Goal: Communication & Community: Participate in discussion

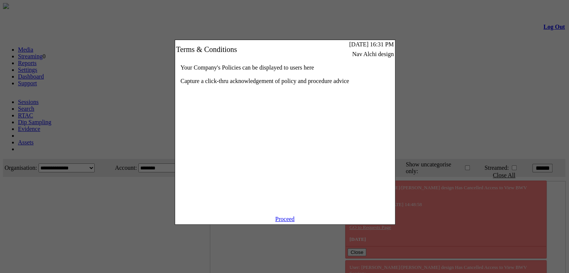
click at [293, 222] on link "Proceed" at bounding box center [284, 219] width 19 height 6
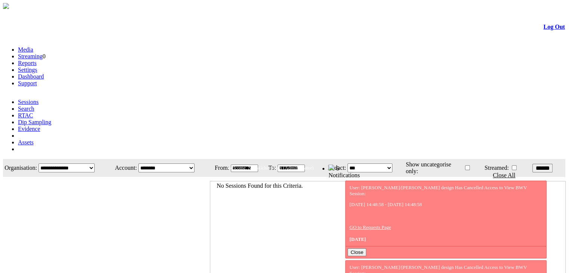
click at [40, 126] on link "Evidence" at bounding box center [29, 129] width 22 height 6
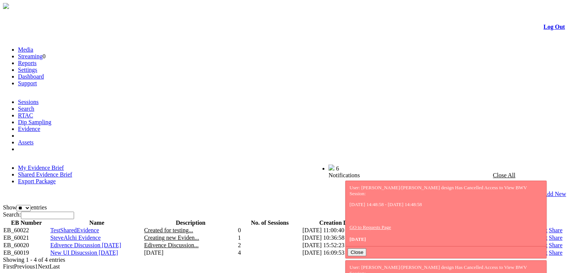
click at [72, 171] on link "Shared Evidence Brief" at bounding box center [45, 174] width 54 height 6
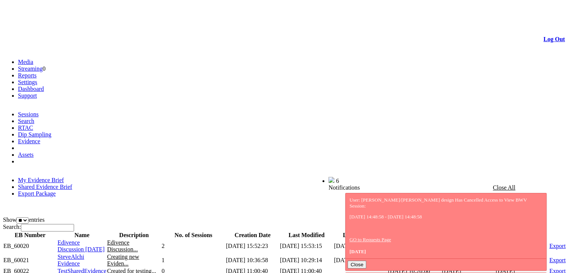
click at [81, 239] on span "Edivence Discussion [DATE]" at bounding box center [81, 245] width 47 height 13
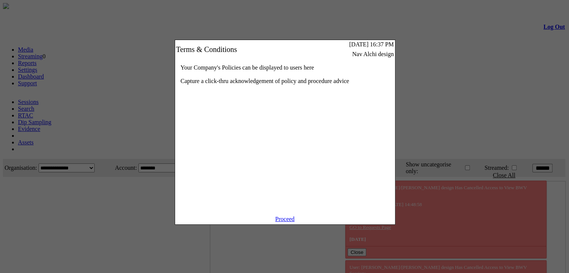
click at [282, 222] on link "Proceed" at bounding box center [284, 219] width 19 height 6
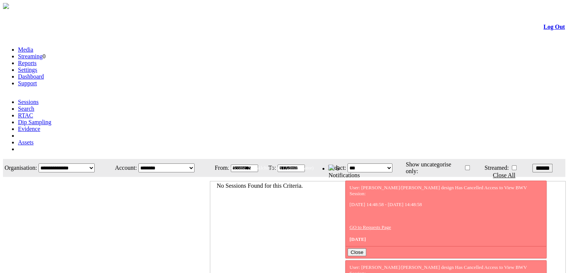
click at [40, 126] on link "Evidence" at bounding box center [29, 129] width 22 height 6
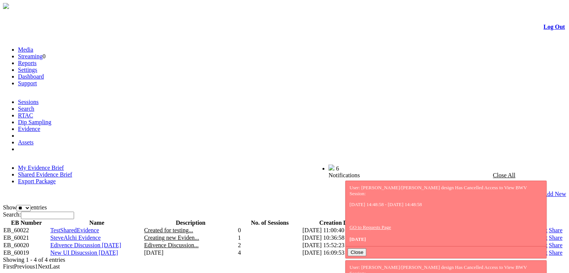
click at [72, 171] on link "Shared Evidence Brief" at bounding box center [45, 174] width 54 height 6
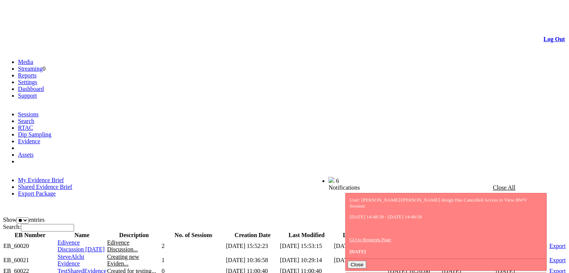
click at [84, 239] on span "Edivence Discussion 13 Jan 2025" at bounding box center [81, 245] width 47 height 13
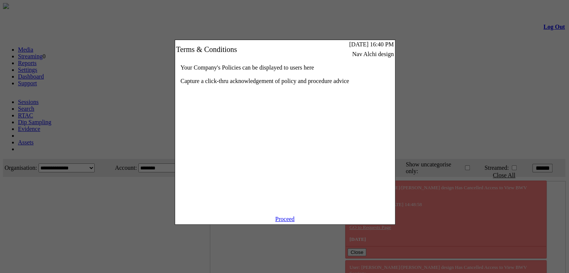
click at [276, 222] on link "Proceed" at bounding box center [284, 219] width 19 height 6
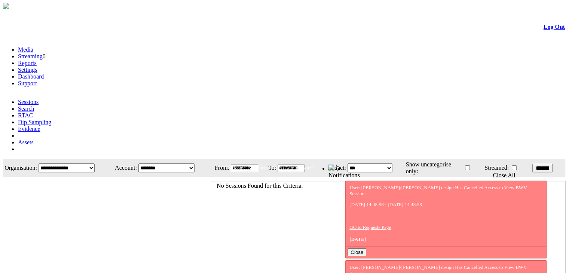
click at [40, 126] on link "Evidence" at bounding box center [29, 129] width 22 height 6
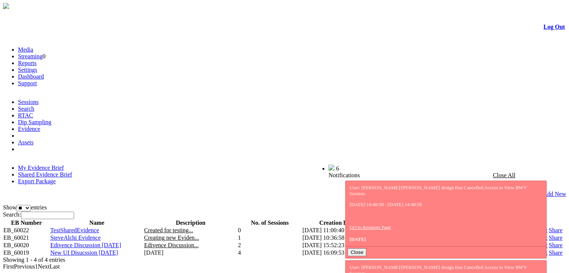
click at [72, 171] on link "Shared Evidence Brief" at bounding box center [45, 174] width 54 height 6
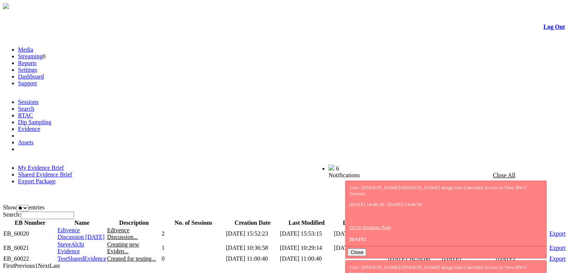
click at [83, 227] on span "Edivence Discussion 13 Jan 2025" at bounding box center [81, 233] width 47 height 13
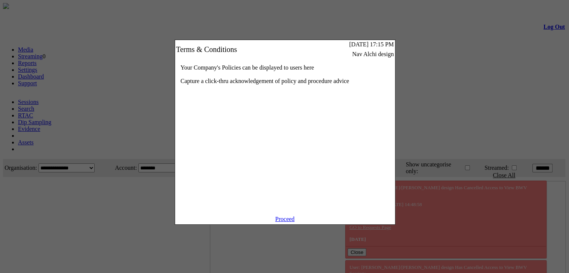
click at [290, 222] on link "Proceed" at bounding box center [284, 219] width 19 height 6
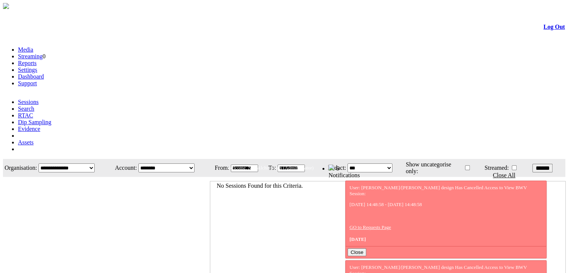
click at [40, 126] on link "Evidence" at bounding box center [29, 129] width 22 height 6
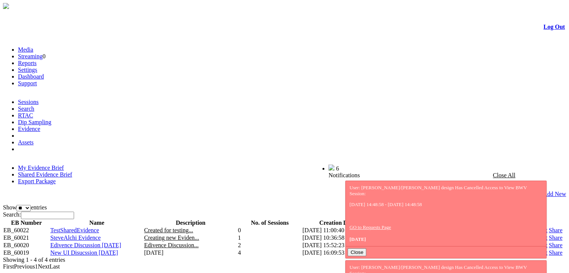
click at [549, 242] on link "Share" at bounding box center [555, 245] width 13 height 6
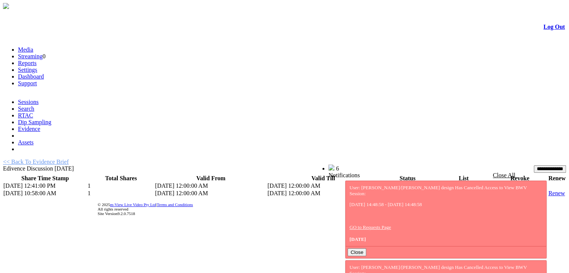
click at [436, 182] on link "List" at bounding box center [440, 185] width 9 height 6
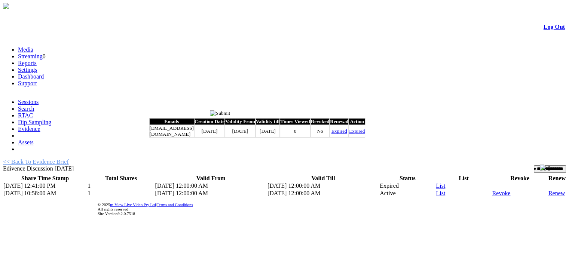
click at [230, 114] on input "image" at bounding box center [220, 113] width 21 height 6
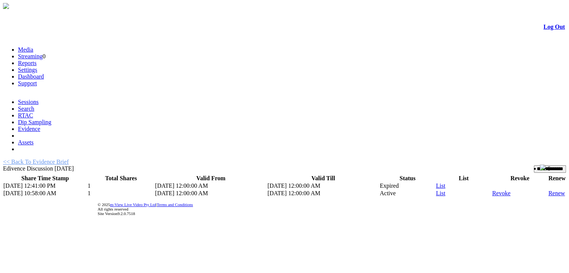
click at [436, 190] on link "List" at bounding box center [440, 193] width 9 height 6
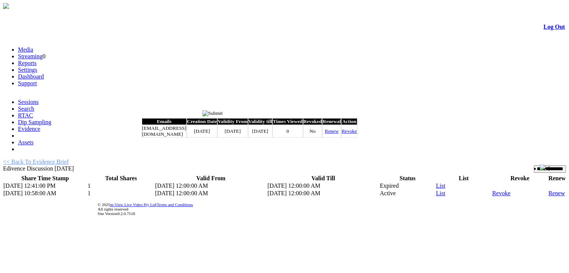
click at [223, 113] on input "image" at bounding box center [212, 113] width 21 height 6
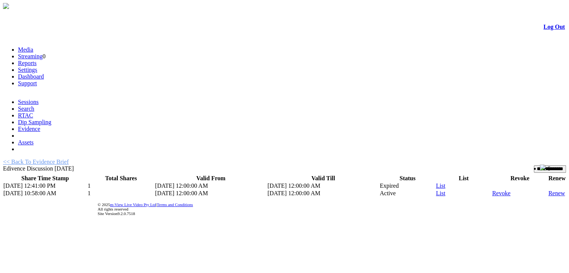
click at [62, 159] on link "<< Back To Evidence Brief" at bounding box center [36, 162] width 66 height 6
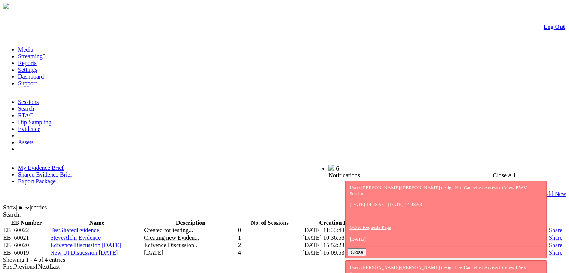
click at [549, 249] on link "Share" at bounding box center [555, 252] width 13 height 6
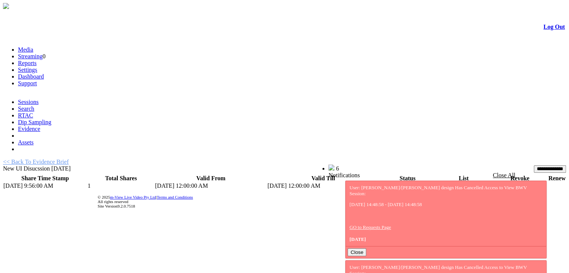
click at [436, 182] on link "List" at bounding box center [440, 185] width 9 height 6
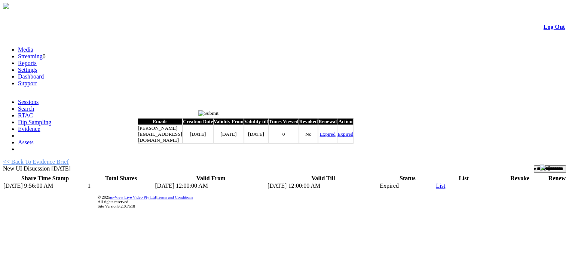
drag, startPoint x: 301, startPoint y: 134, endPoint x: 322, endPoint y: 136, distance: 21.1
click at [268, 136] on td "8/15/2025" at bounding box center [256, 134] width 25 height 19
click at [219, 114] on input "image" at bounding box center [208, 113] width 21 height 6
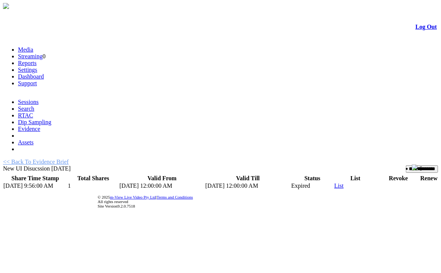
click at [335, 182] on link "List" at bounding box center [338, 185] width 9 height 6
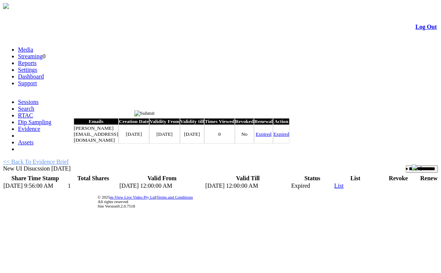
click at [155, 114] on input "image" at bounding box center [144, 113] width 21 height 6
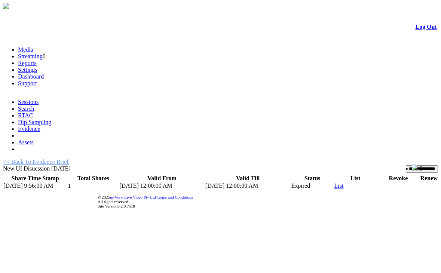
click at [60, 159] on link "<< Back To Evidence Brief" at bounding box center [36, 162] width 66 height 6
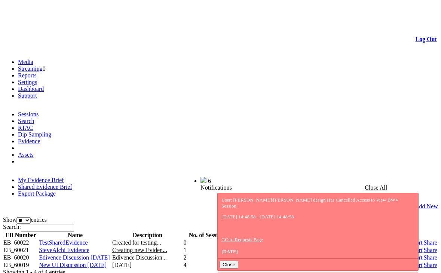
click at [424, 254] on link "Share" at bounding box center [430, 257] width 13 height 6
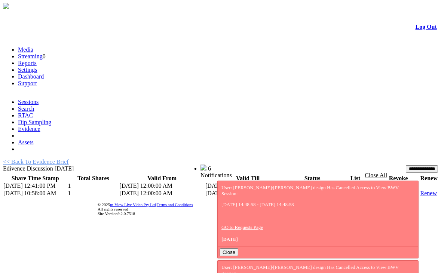
click at [334, 190] on link "List" at bounding box center [338, 193] width 9 height 6
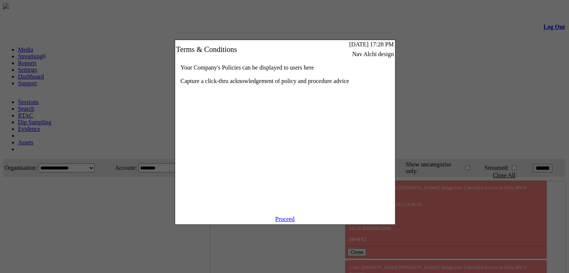
click at [286, 222] on link "Proceed" at bounding box center [284, 219] width 19 height 6
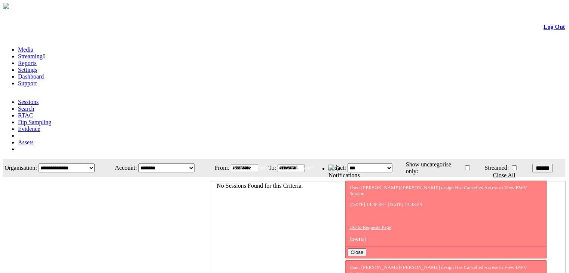
click at [40, 126] on link "Evidence" at bounding box center [29, 129] width 22 height 6
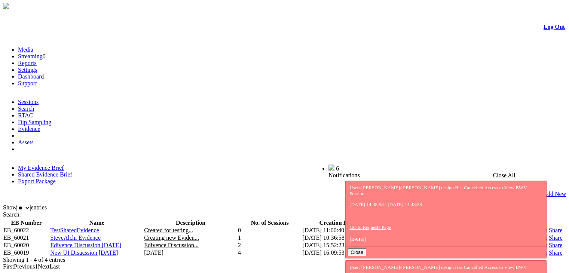
click at [121, 242] on span "Edivence Discussion [DATE]" at bounding box center [85, 245] width 71 height 6
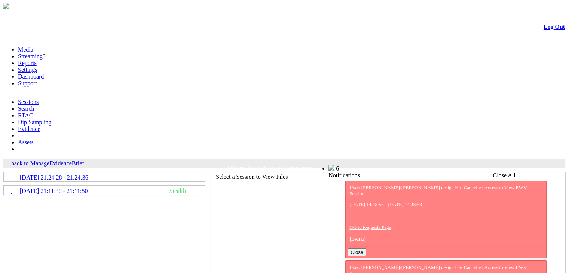
click at [73, 160] on link "back to ManageEvidenceBrief" at bounding box center [47, 163] width 73 height 6
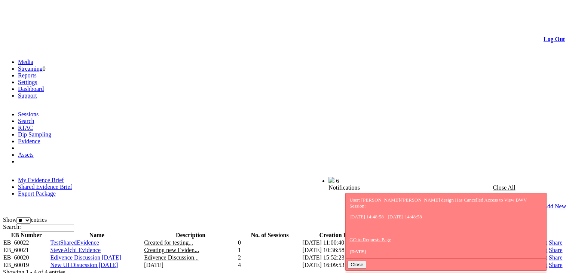
click at [531, 254] on link "Export" at bounding box center [539, 257] width 16 height 6
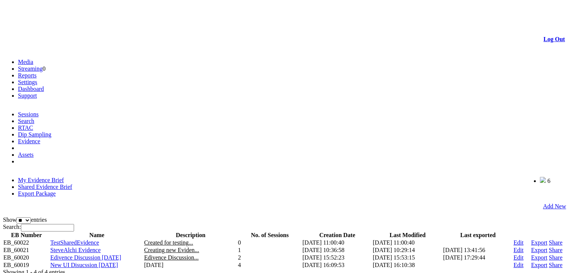
click at [549, 254] on link "Share" at bounding box center [555, 257] width 13 height 6
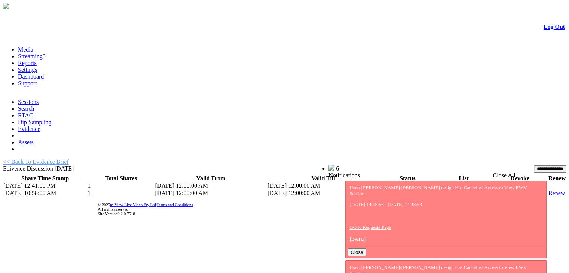
click at [69, 159] on link "<< Back To Evidence Brief" at bounding box center [36, 162] width 66 height 6
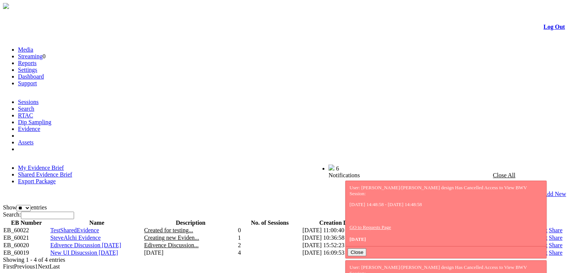
click at [72, 171] on link "Shared Evidence Brief" at bounding box center [45, 174] width 54 height 6
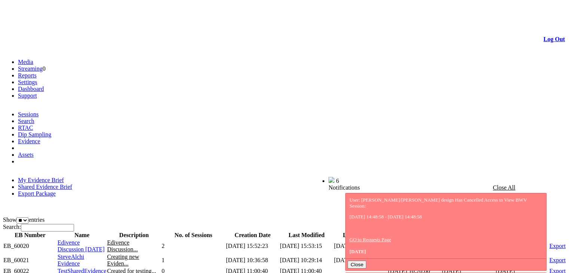
click at [86, 239] on span "Edivence Discussion 13 Jan 2025" at bounding box center [81, 245] width 47 height 13
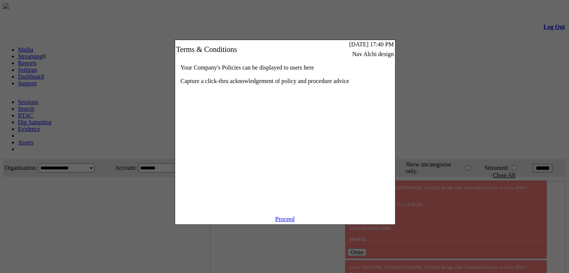
click at [287, 222] on link "Proceed" at bounding box center [284, 219] width 19 height 6
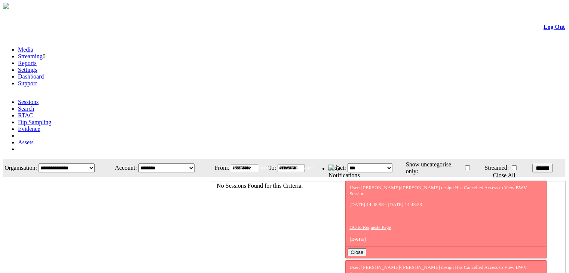
click at [40, 126] on link "Evidence" at bounding box center [29, 129] width 22 height 6
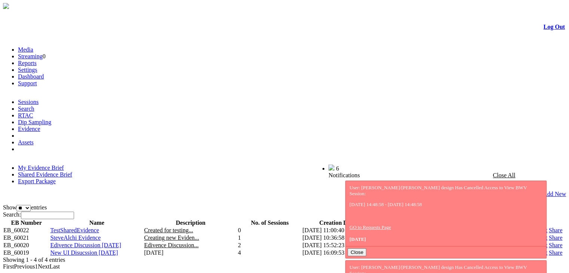
click at [549, 242] on link "Share" at bounding box center [555, 245] width 13 height 6
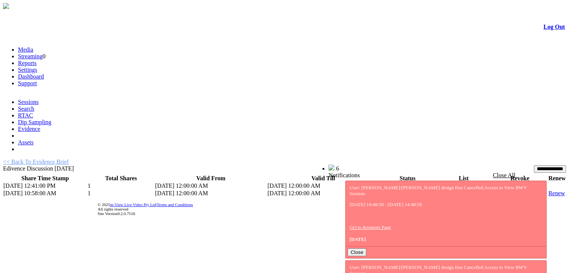
click at [56, 159] on link "<< Back To Evidence Brief" at bounding box center [36, 162] width 66 height 6
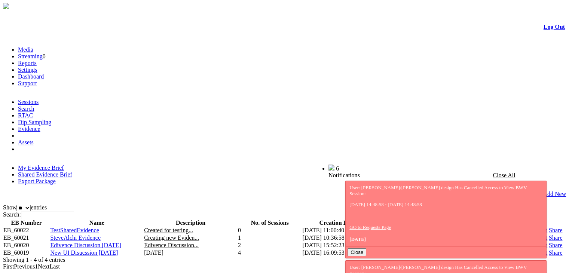
click at [72, 171] on link "Shared Evidence Brief" at bounding box center [45, 174] width 54 height 6
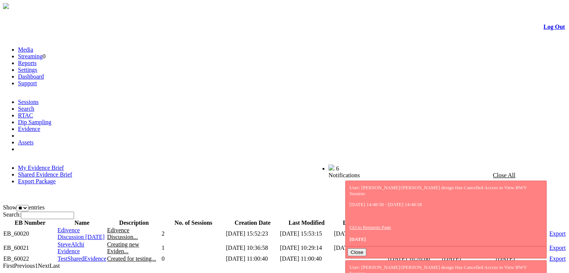
click at [82, 227] on span "Edivence Discussion 13 Jan 2025" at bounding box center [81, 233] width 47 height 13
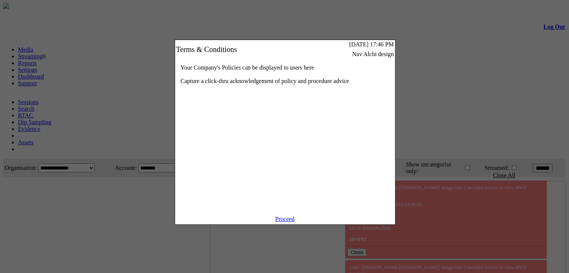
click at [287, 222] on link "Proceed" at bounding box center [284, 219] width 19 height 6
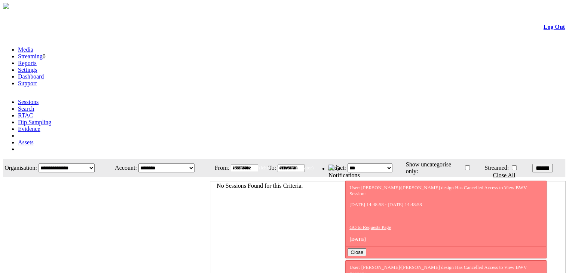
click at [40, 126] on link "Evidence" at bounding box center [29, 129] width 22 height 6
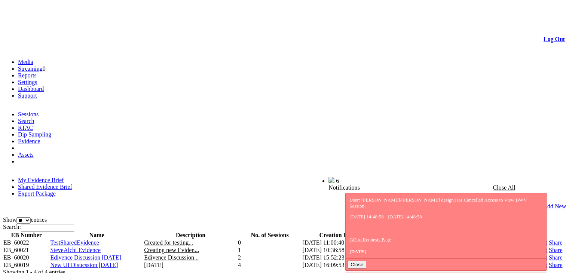
click at [72, 184] on link "Shared Evidence Brief" at bounding box center [45, 187] width 54 height 6
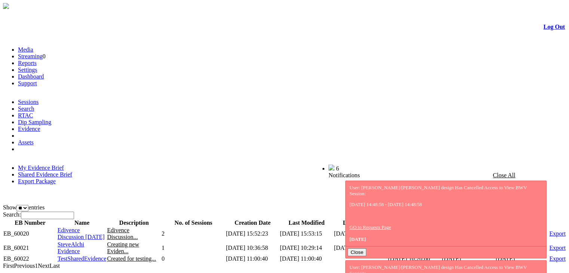
click at [85, 227] on span "Edivence Discussion 13 Jan 2025" at bounding box center [81, 233] width 47 height 13
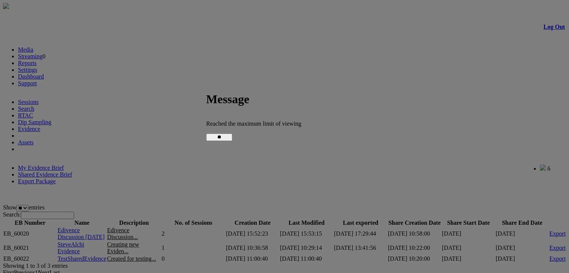
click at [232, 136] on input "**" at bounding box center [219, 136] width 26 height 7
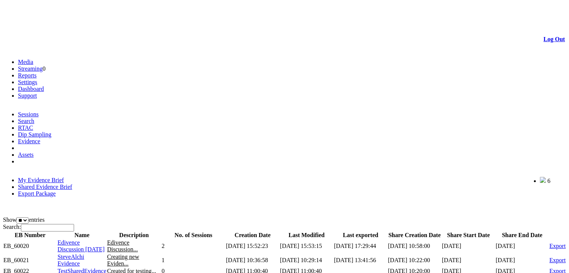
click at [85, 239] on span "Edivence Discussion 13 Jan 2025" at bounding box center [81, 245] width 47 height 13
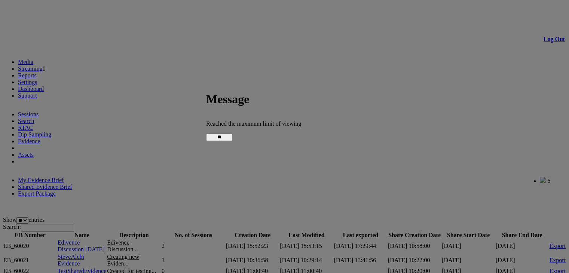
click at [232, 136] on input "**" at bounding box center [219, 136] width 26 height 7
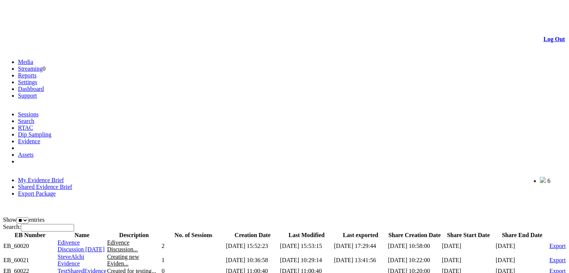
click at [84, 254] on span "SteveAlchi Evidence" at bounding box center [71, 260] width 27 height 13
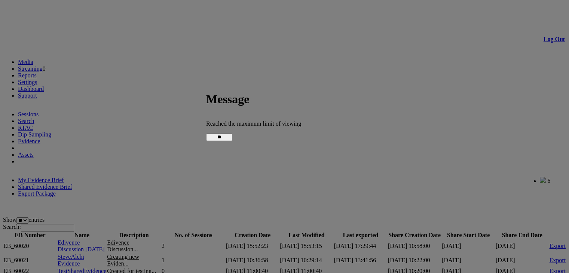
click at [232, 139] on input "**" at bounding box center [219, 136] width 26 height 7
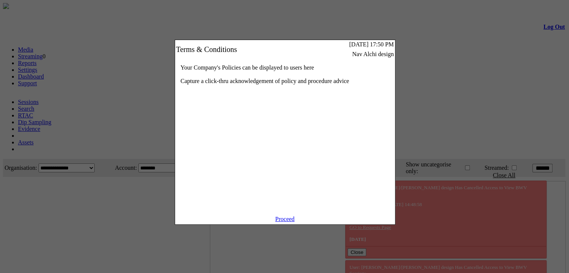
click at [282, 216] on div "Your Company's Policies can be displayed to users here Capture a click-thru ack…" at bounding box center [285, 137] width 220 height 157
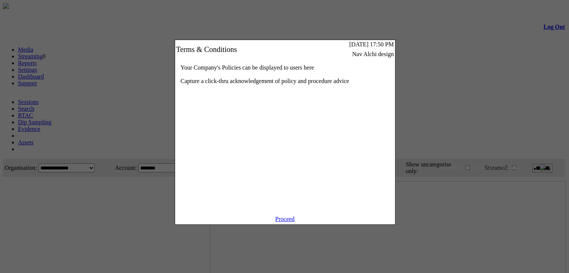
click at [282, 222] on link "Proceed" at bounding box center [284, 219] width 19 height 6
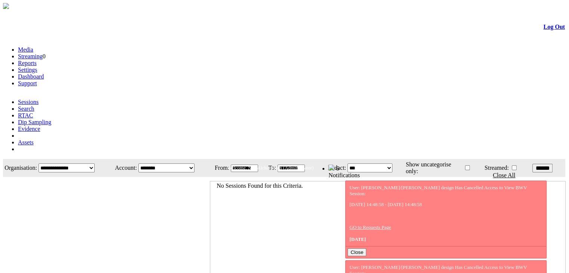
click at [40, 126] on link "Evidence" at bounding box center [29, 129] width 22 height 6
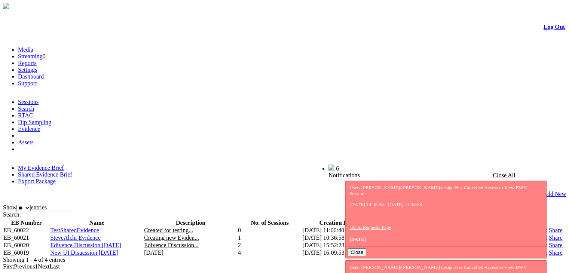
click at [72, 171] on link "Shared Evidence Brief" at bounding box center [45, 174] width 54 height 6
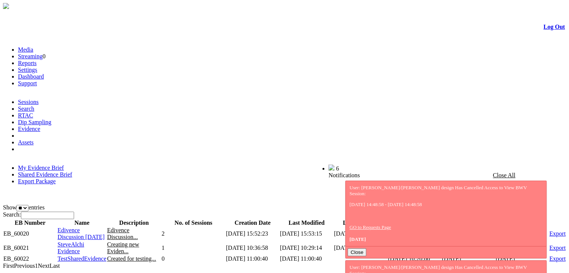
click at [79, 227] on span "Edivence Discussion 13 Jan 2025" at bounding box center [81, 233] width 47 height 13
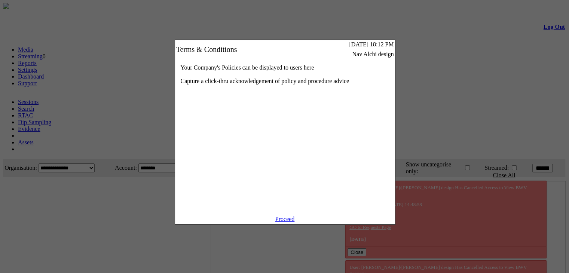
click at [283, 222] on link "Proceed" at bounding box center [284, 219] width 19 height 6
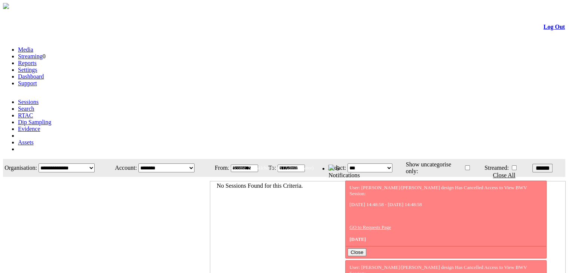
click at [40, 126] on link "Evidence" at bounding box center [29, 129] width 22 height 6
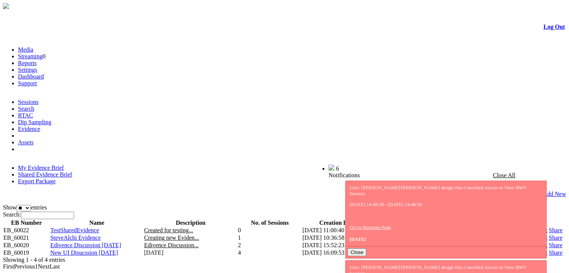
click at [72, 171] on link "Shared Evidence Brief" at bounding box center [45, 174] width 54 height 6
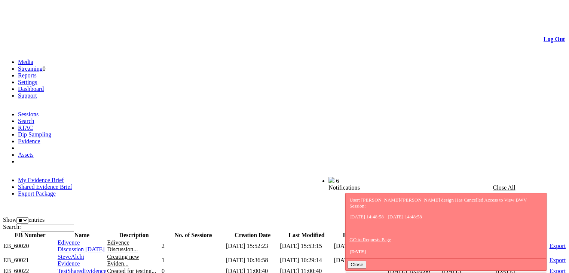
click at [81, 239] on span "Edivence Discussion 13 Jan 2025" at bounding box center [81, 245] width 47 height 13
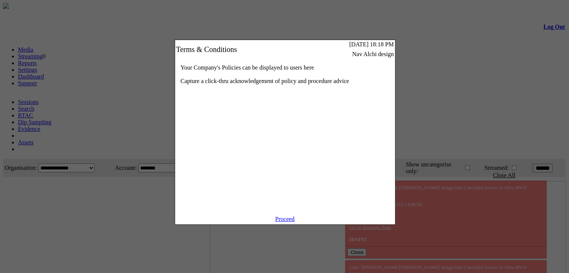
click at [289, 222] on link "Proceed" at bounding box center [284, 219] width 19 height 6
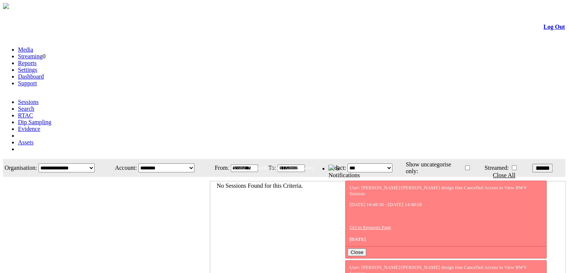
click at [40, 126] on link "Evidence" at bounding box center [29, 129] width 22 height 6
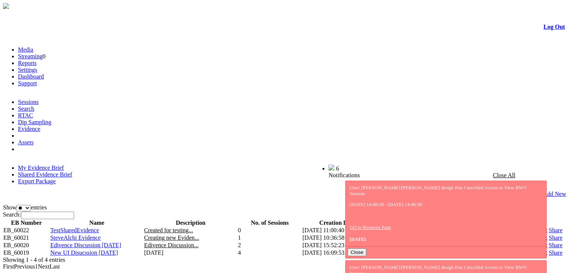
click at [72, 171] on link "Shared Evidence Brief" at bounding box center [45, 174] width 54 height 6
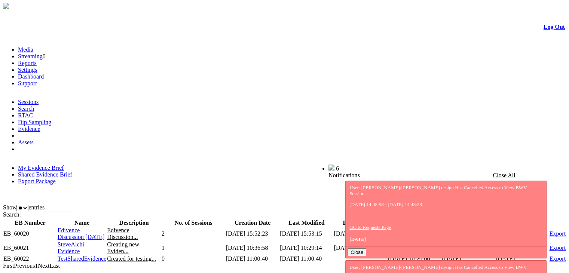
click at [84, 227] on span "Edivence Discussion [DATE]" at bounding box center [81, 233] width 47 height 13
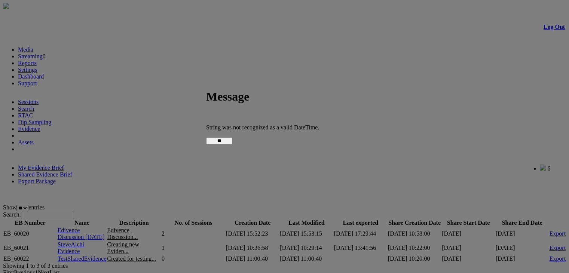
click at [232, 137] on input "**" at bounding box center [219, 140] width 26 height 7
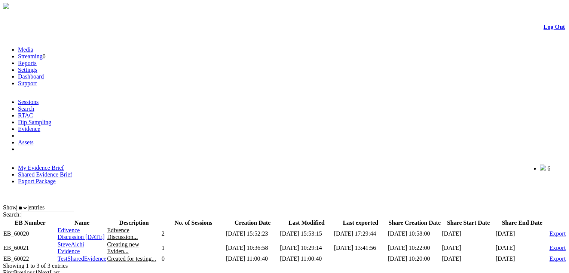
click at [85, 227] on span "Edivence Discussion 13 Jan 2025" at bounding box center [81, 233] width 47 height 13
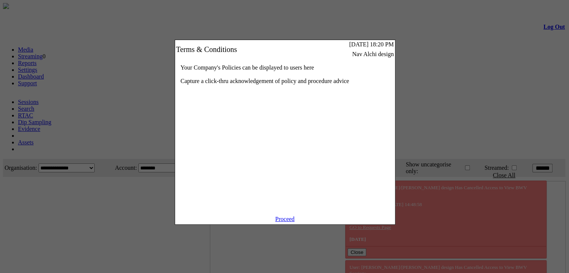
click at [289, 222] on link "Proceed" at bounding box center [284, 219] width 19 height 6
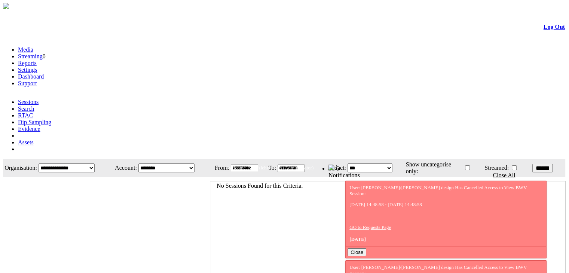
click at [40, 126] on link "Evidence" at bounding box center [29, 129] width 22 height 6
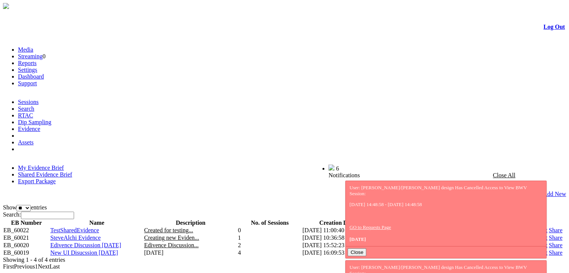
click at [72, 171] on link "Shared Evidence Brief" at bounding box center [45, 174] width 54 height 6
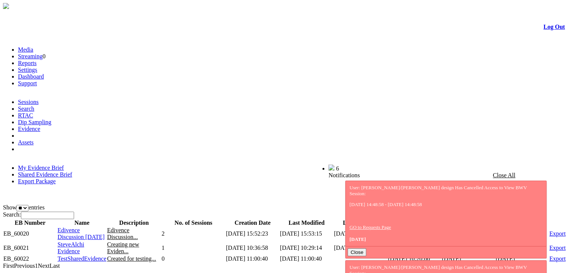
click at [85, 227] on span "Edivence Discussion 13 Jan 2025" at bounding box center [81, 233] width 47 height 13
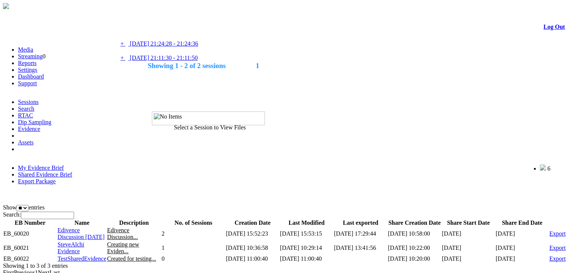
click at [149, 29] on link at bounding box center [149, 28] width 0 height 6
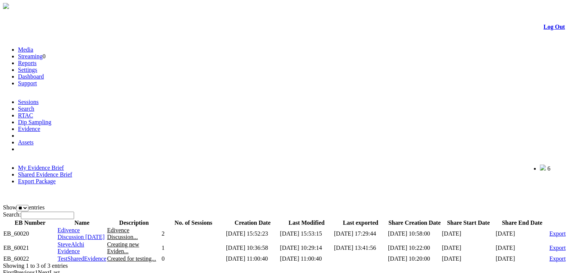
click at [92, 227] on span "Edivence Discussion 13 Jan 2025" at bounding box center [81, 233] width 47 height 13
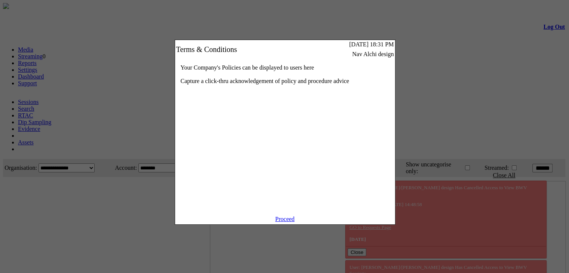
click at [281, 222] on link "Proceed" at bounding box center [284, 219] width 19 height 6
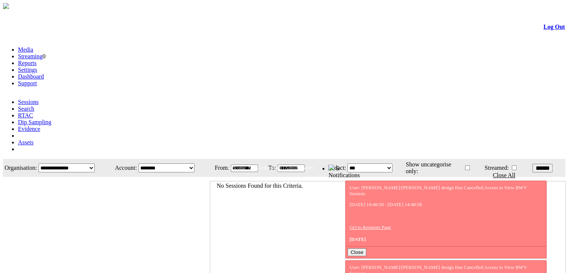
click at [40, 126] on link "Evidence" at bounding box center [29, 129] width 22 height 6
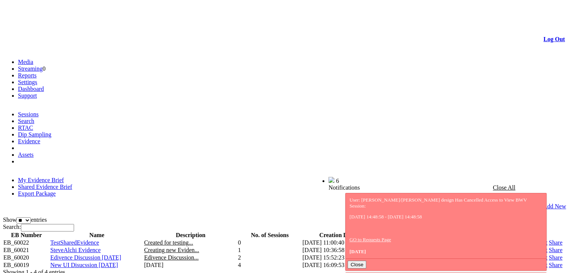
click at [72, 184] on link "Shared Evidence Brief" at bounding box center [45, 187] width 54 height 6
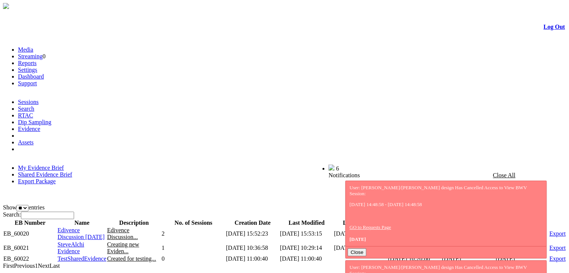
click at [85, 227] on span "Edivence Discussion 13 Jan 2025" at bounding box center [81, 233] width 47 height 13
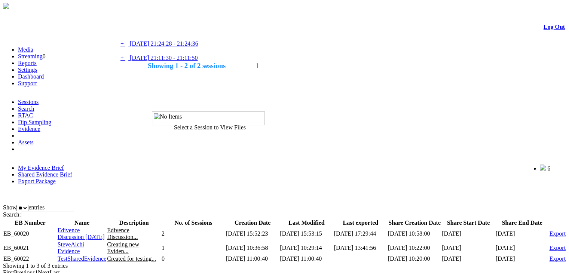
click at [149, 28] on link at bounding box center [149, 28] width 0 height 6
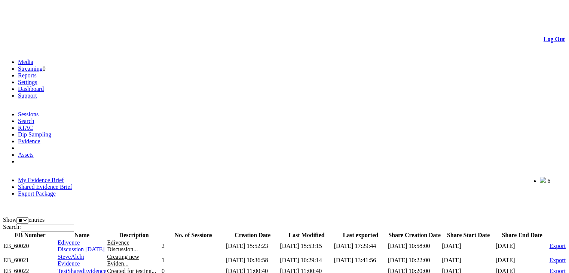
click at [96, 239] on span "Edivence Discussion [DATE]" at bounding box center [81, 245] width 47 height 13
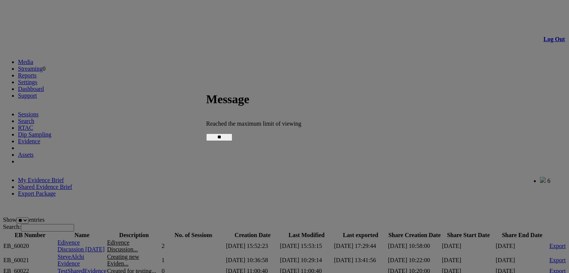
click at [232, 137] on input "**" at bounding box center [219, 136] width 26 height 7
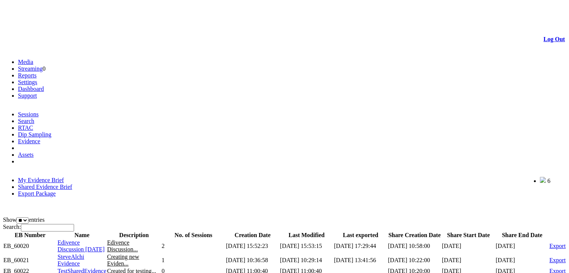
click at [546, 36] on link "Log Out" at bounding box center [553, 39] width 21 height 6
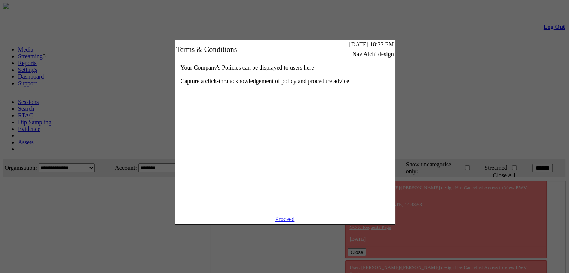
click at [284, 222] on link "Proceed" at bounding box center [284, 219] width 19 height 6
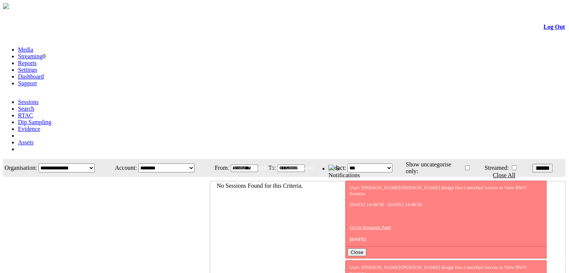
click at [40, 126] on link "Evidence" at bounding box center [29, 129] width 22 height 6
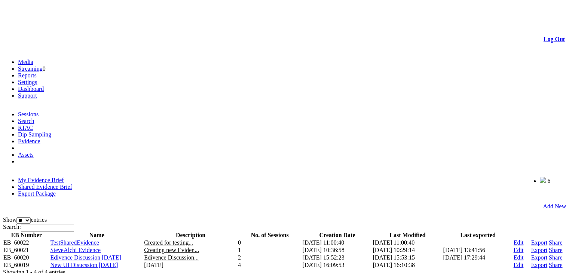
click at [93, 254] on span "Edivence Discussion 13 Jan 2025" at bounding box center [85, 257] width 71 height 6
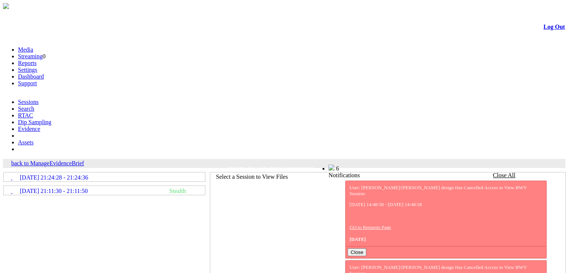
click at [76, 160] on link "back to ManageEvidenceBrief" at bounding box center [47, 163] width 73 height 6
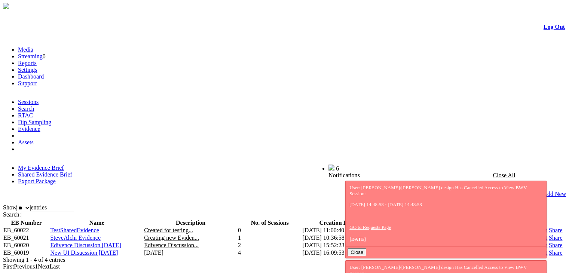
click at [549, 242] on link "Share" at bounding box center [555, 245] width 13 height 6
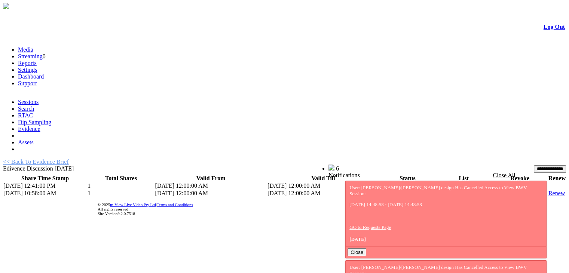
click at [436, 190] on link "List" at bounding box center [440, 193] width 9 height 6
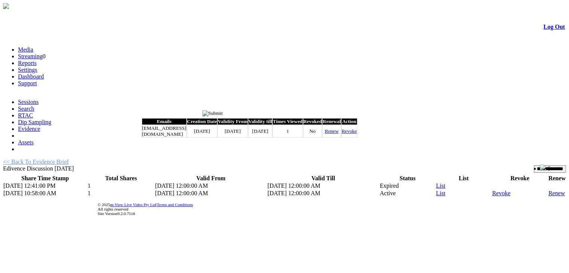
click at [223, 114] on input "image" at bounding box center [212, 113] width 21 height 6
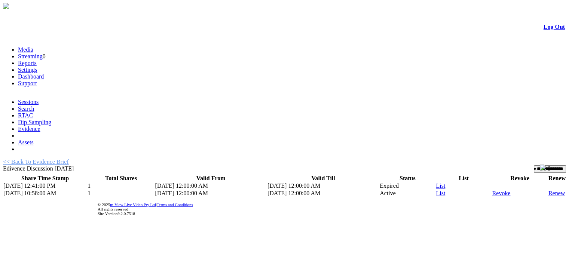
click at [50, 159] on link "<< Back To Evidence Brief" at bounding box center [36, 162] width 66 height 6
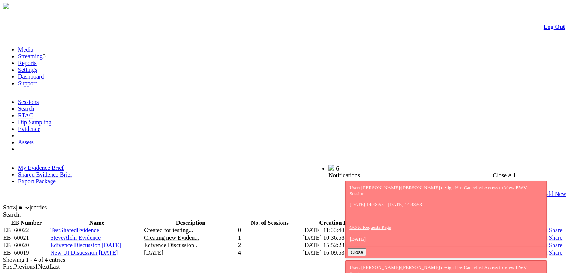
click at [549, 242] on link "Share" at bounding box center [555, 245] width 13 height 6
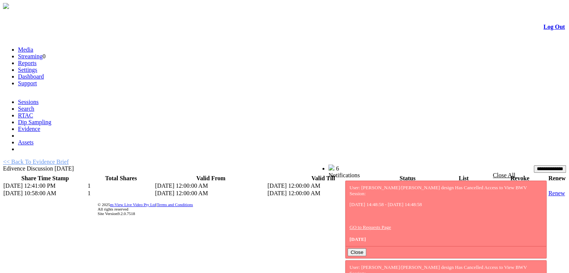
click at [436, 190] on link "List" at bounding box center [440, 193] width 9 height 6
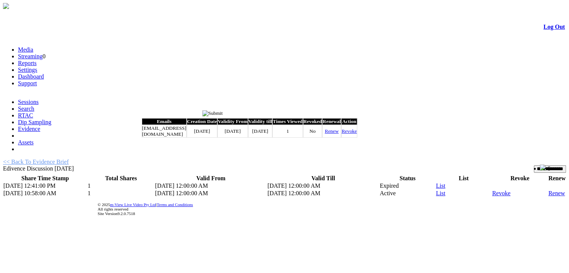
click at [223, 115] on input "image" at bounding box center [212, 113] width 21 height 6
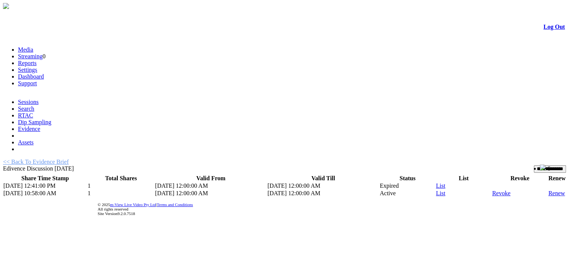
click at [548, 190] on link "Renew" at bounding box center [556, 193] width 16 height 6
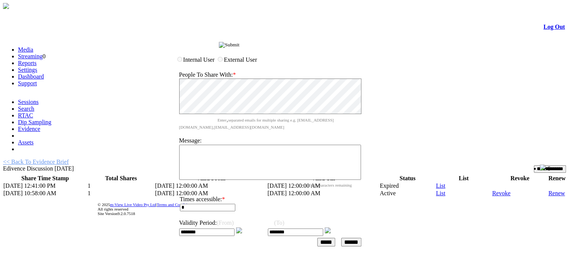
click at [331, 227] on img at bounding box center [328, 230] width 6 height 6
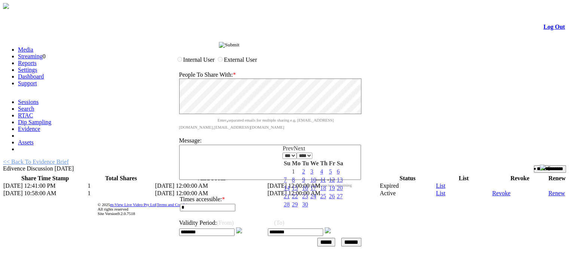
click at [360, 238] on input "******" at bounding box center [351, 242] width 20 height 9
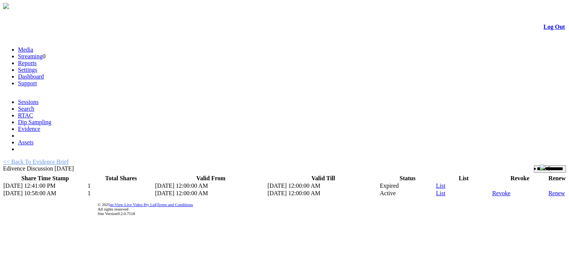
click at [548, 182] on td at bounding box center [557, 185] width 18 height 7
click at [492, 190] on link "Revoke" at bounding box center [501, 193] width 18 height 6
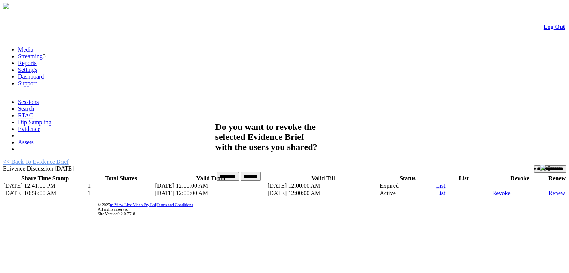
click at [261, 172] on input "******" at bounding box center [250, 176] width 20 height 9
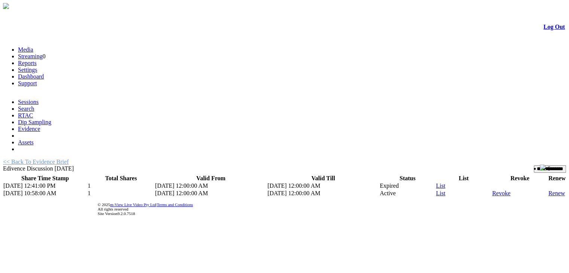
click at [437, 182] on link "List" at bounding box center [440, 185] width 9 height 6
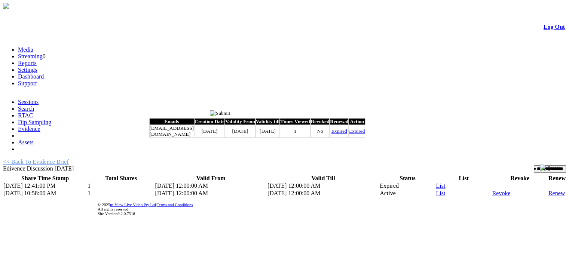
click at [230, 111] on input "image" at bounding box center [220, 113] width 21 height 6
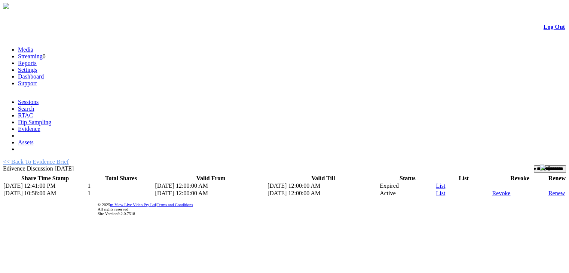
click at [386, 182] on td "Expired" at bounding box center [407, 185] width 56 height 7
click at [534, 165] on input "**********" at bounding box center [550, 168] width 32 height 7
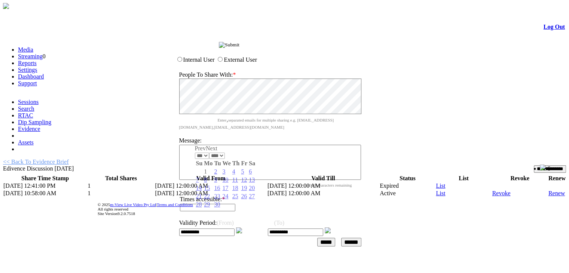
click at [226, 228] on input "**********" at bounding box center [206, 231] width 55 height 7
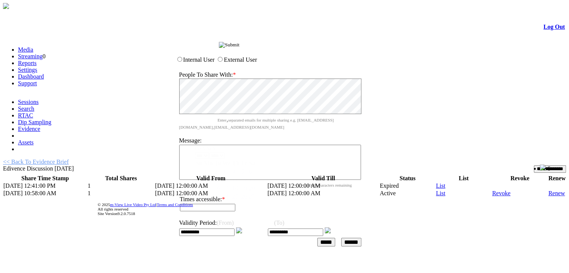
click at [361, 238] on input "******" at bounding box center [351, 242] width 20 height 9
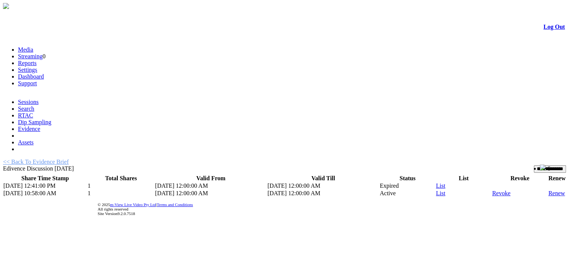
click at [69, 159] on link "<< Back To Evidence Brief" at bounding box center [36, 162] width 66 height 6
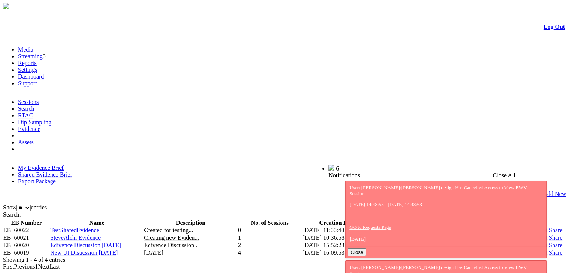
click at [72, 171] on link "Shared Evidence Brief" at bounding box center [45, 174] width 54 height 6
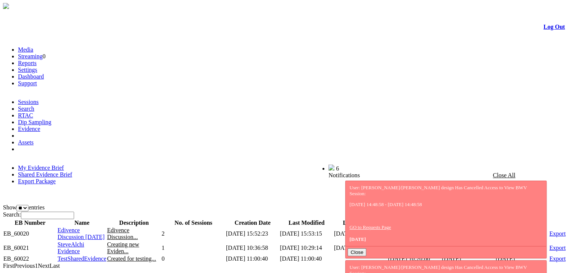
click at [549, 230] on link "Export" at bounding box center [557, 233] width 16 height 6
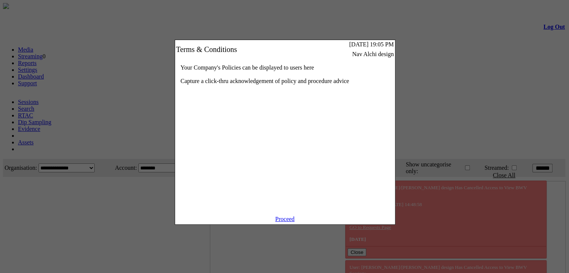
click at [276, 222] on link "Proceed" at bounding box center [284, 219] width 19 height 6
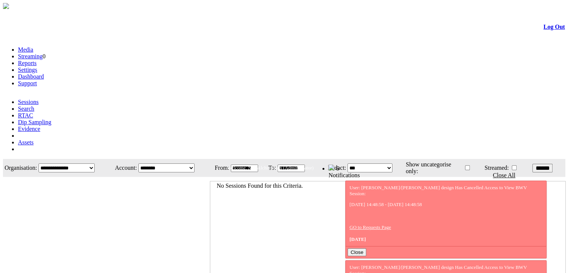
click at [40, 126] on link "Evidence" at bounding box center [29, 129] width 22 height 6
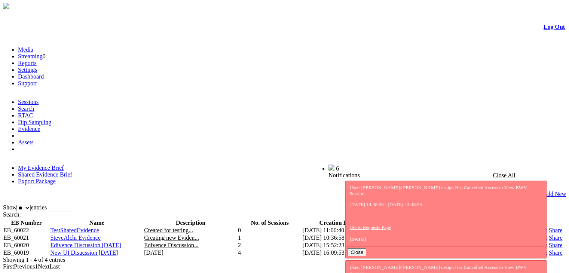
click at [72, 171] on link "Shared Evidence Brief" at bounding box center [45, 174] width 54 height 6
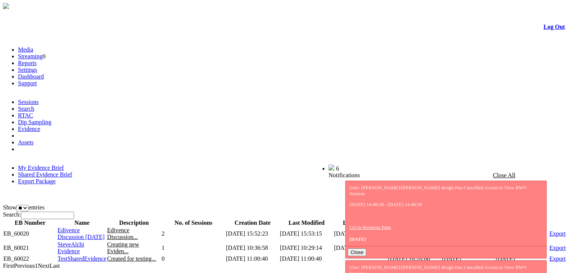
click at [86, 227] on span "Edivence Discussion [DATE]" at bounding box center [81, 233] width 47 height 13
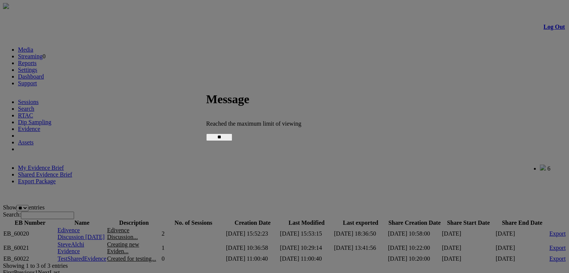
click at [232, 133] on input "**" at bounding box center [219, 136] width 26 height 7
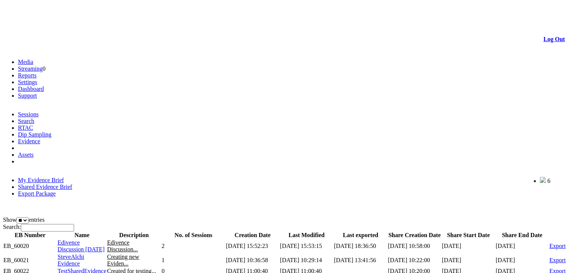
click at [83, 239] on span "Edivence Discussion [DATE]" at bounding box center [81, 245] width 47 height 13
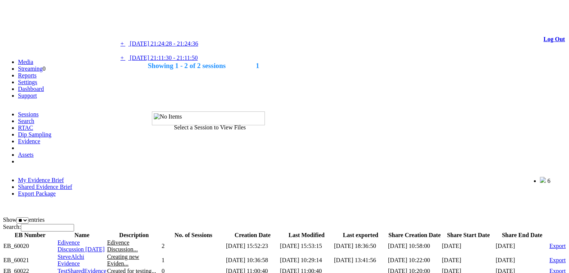
click at [149, 29] on link at bounding box center [149, 28] width 0 height 6
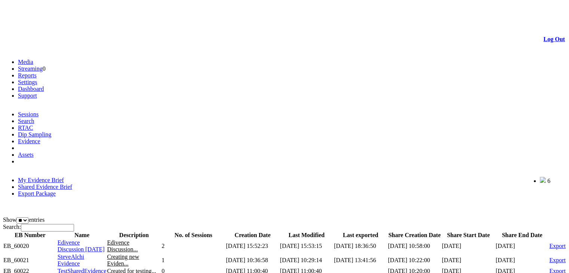
click at [87, 239] on span "Edivence Discussion [DATE]" at bounding box center [81, 245] width 47 height 13
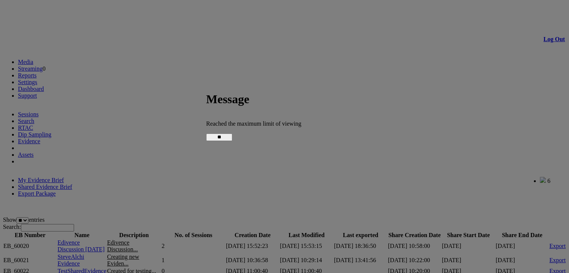
click at [232, 138] on input "**" at bounding box center [219, 136] width 26 height 7
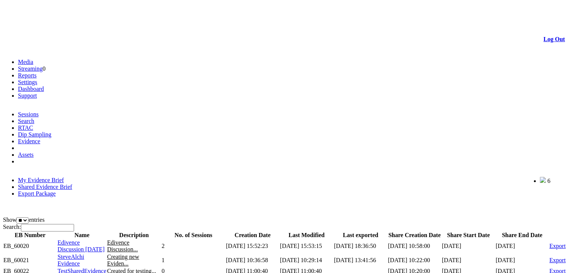
click at [549, 243] on link "Export" at bounding box center [557, 246] width 16 height 6
click at [52, 177] on link "My Evidence Brief" at bounding box center [41, 180] width 46 height 6
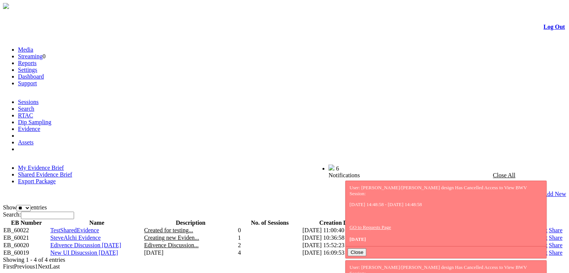
click at [549, 242] on link "Share" at bounding box center [555, 245] width 13 height 6
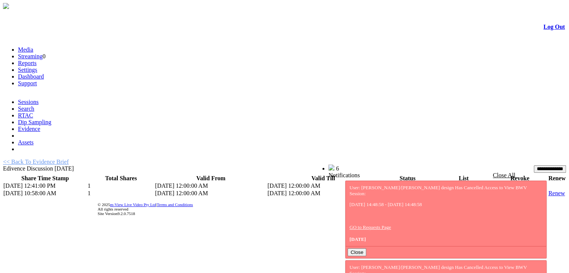
click at [436, 182] on link "List" at bounding box center [440, 185] width 9 height 6
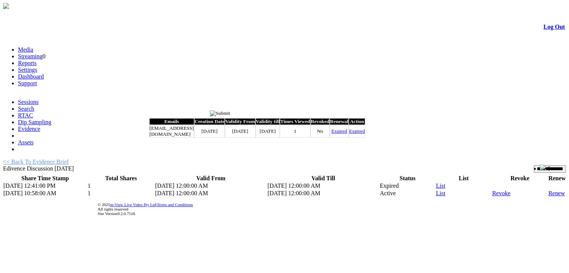
click at [230, 114] on input "image" at bounding box center [220, 113] width 21 height 6
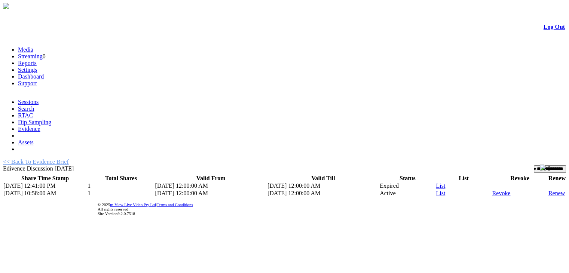
click at [436, 190] on link "List" at bounding box center [440, 193] width 9 height 6
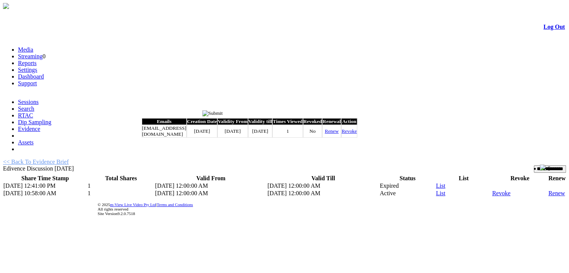
click at [223, 113] on input "image" at bounding box center [212, 113] width 21 height 6
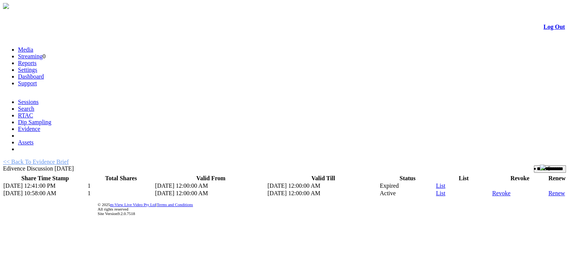
click at [534, 165] on input "**********" at bounding box center [550, 168] width 32 height 7
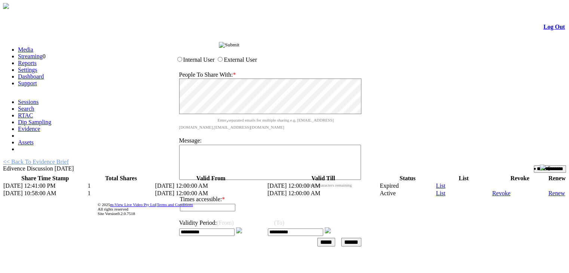
click at [361, 238] on input "******" at bounding box center [351, 242] width 20 height 9
